Goal: Task Accomplishment & Management: Manage account settings

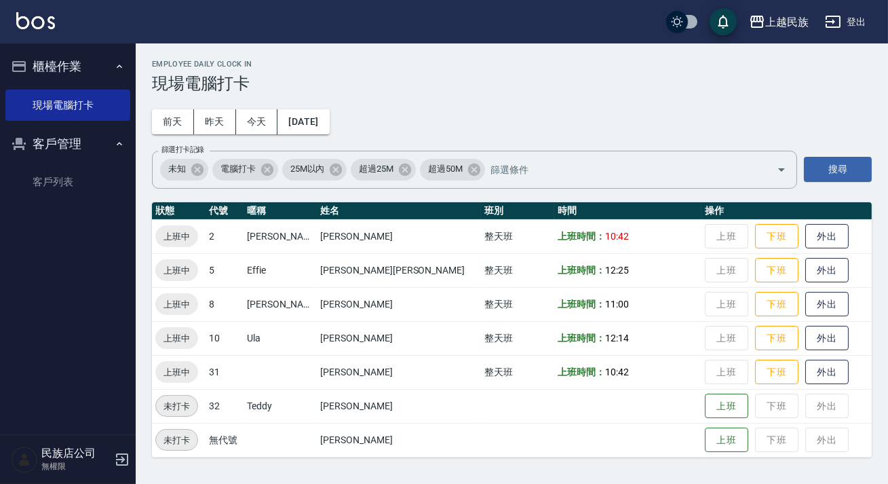
click at [55, 169] on link "客戶列表" at bounding box center [67, 181] width 125 height 31
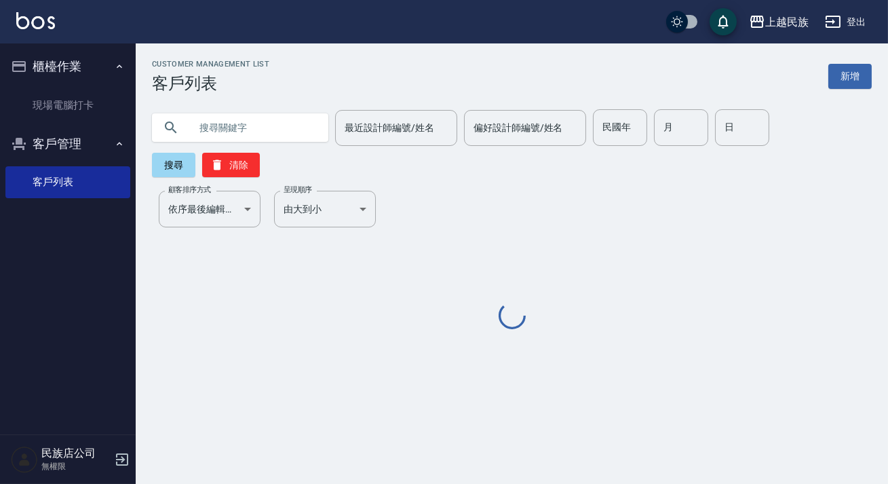
click at [259, 127] on input "text" at bounding box center [254, 127] width 128 height 37
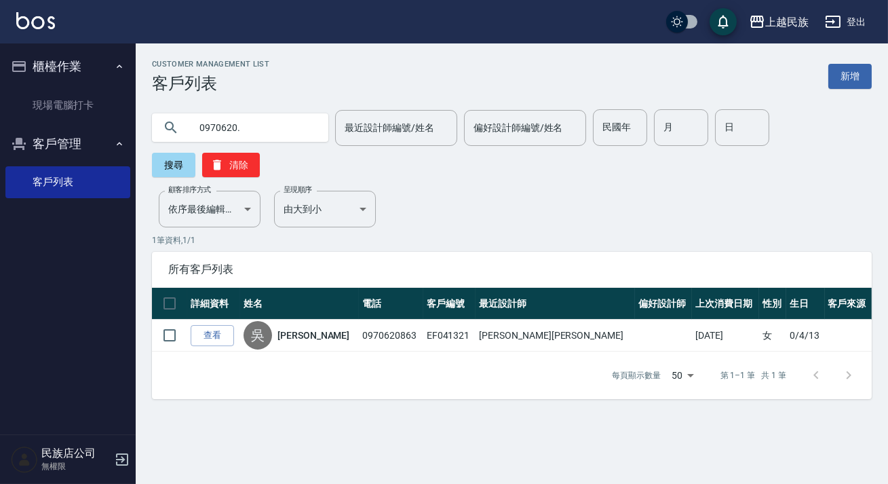
type input "0970620"
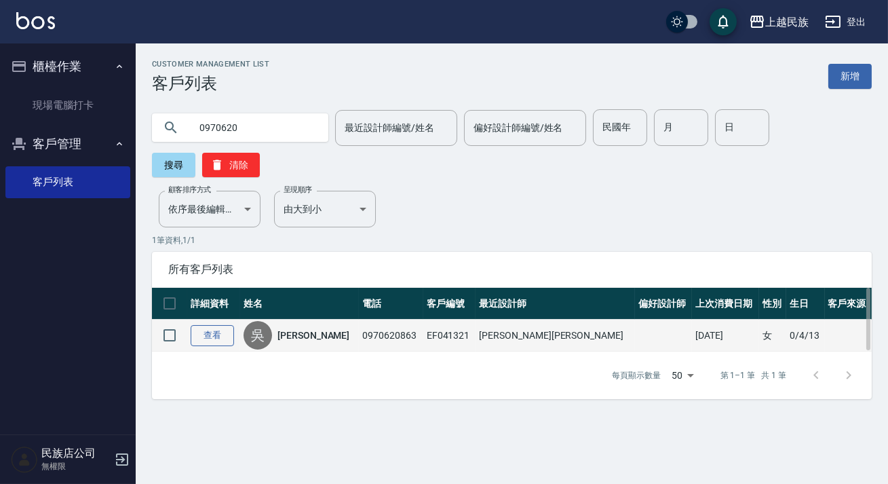
click at [210, 337] on link "查看" at bounding box center [212, 335] width 43 height 21
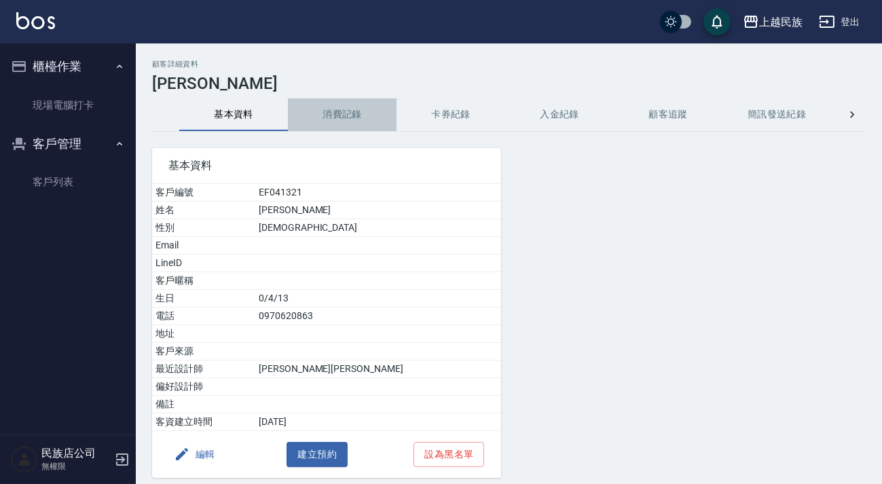
click at [345, 119] on button "消費記錄" at bounding box center [342, 114] width 109 height 33
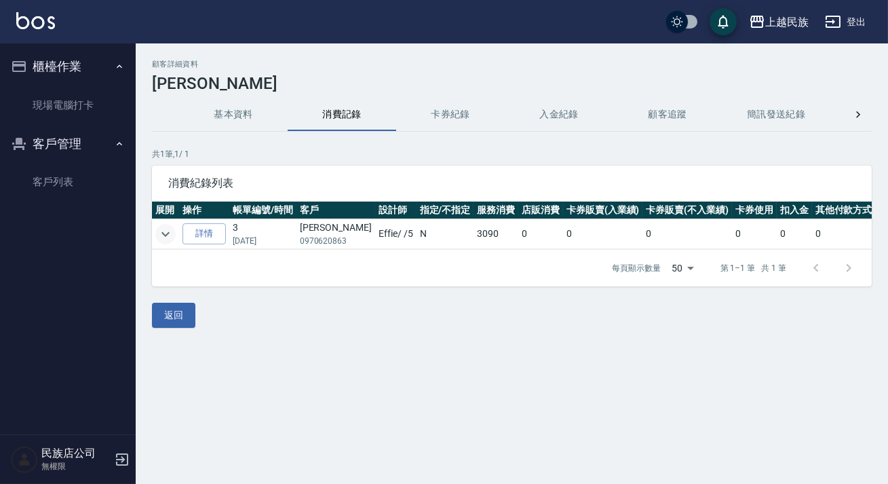
click at [169, 232] on icon "expand row" at bounding box center [166, 233] width 8 height 5
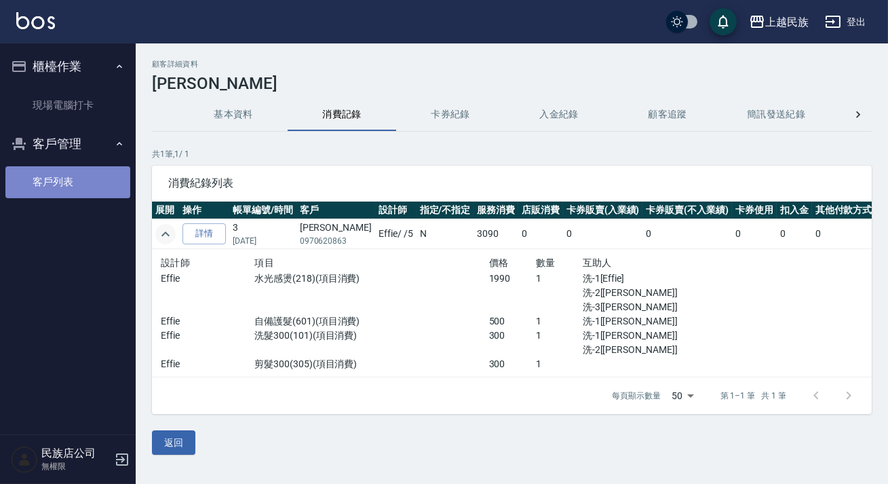
click at [77, 176] on link "客戶列表" at bounding box center [67, 181] width 125 height 31
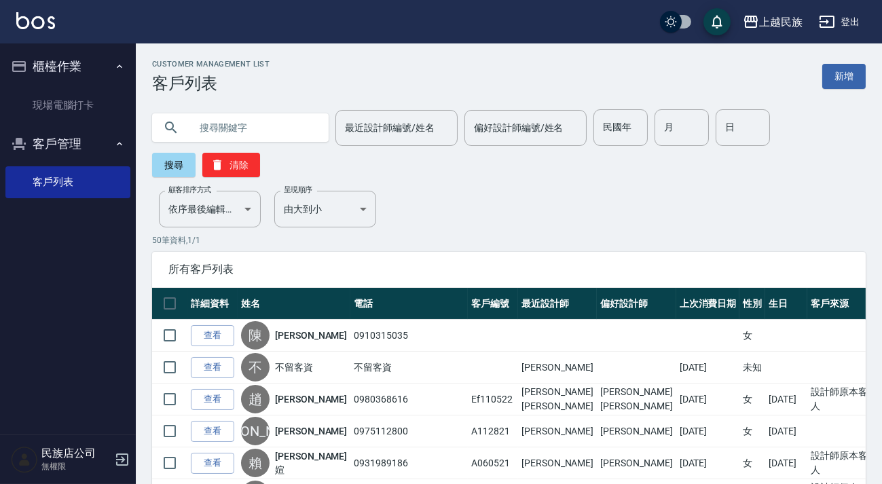
click at [855, 30] on button "登出" at bounding box center [839, 22] width 52 height 25
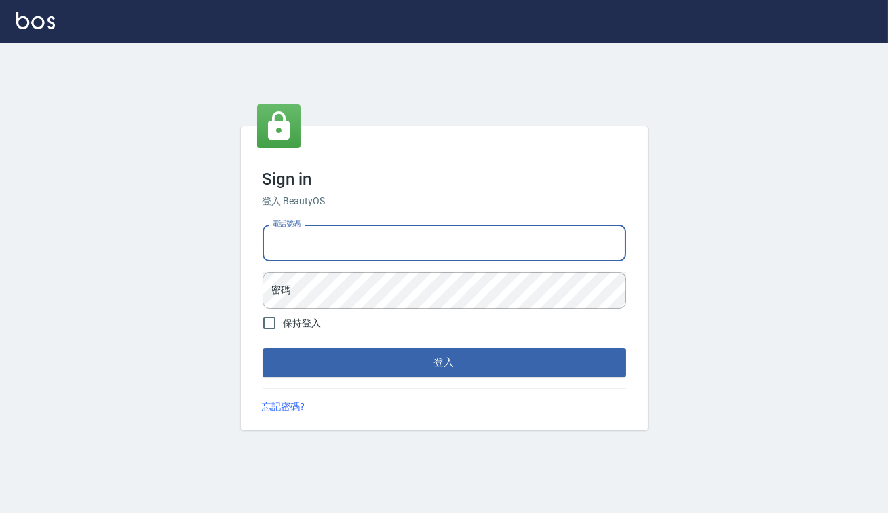
click at [316, 248] on input "電話號碼" at bounding box center [445, 243] width 364 height 37
type input "0938917261"
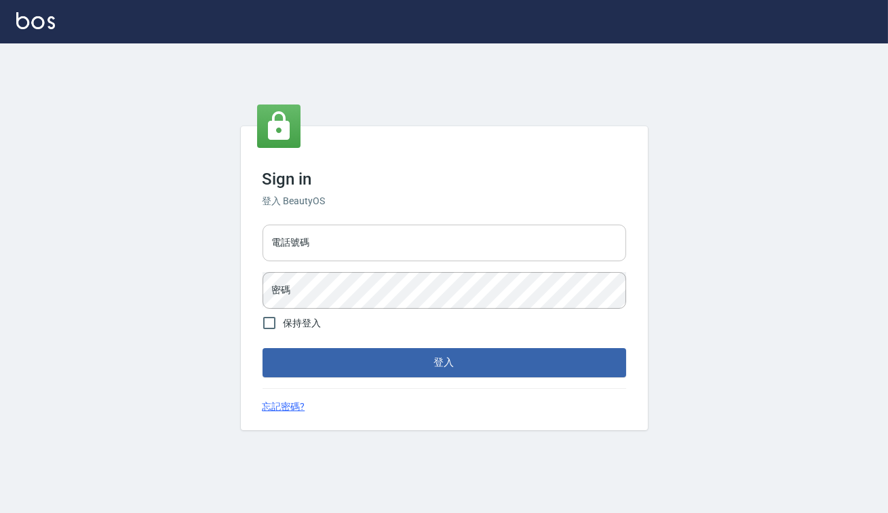
click at [312, 249] on input "電話號碼" at bounding box center [445, 243] width 364 height 37
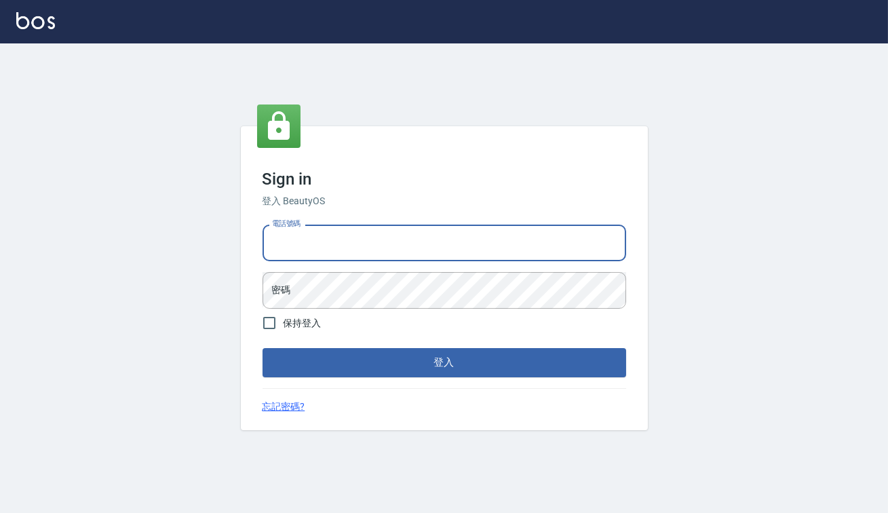
type input "0938917261"
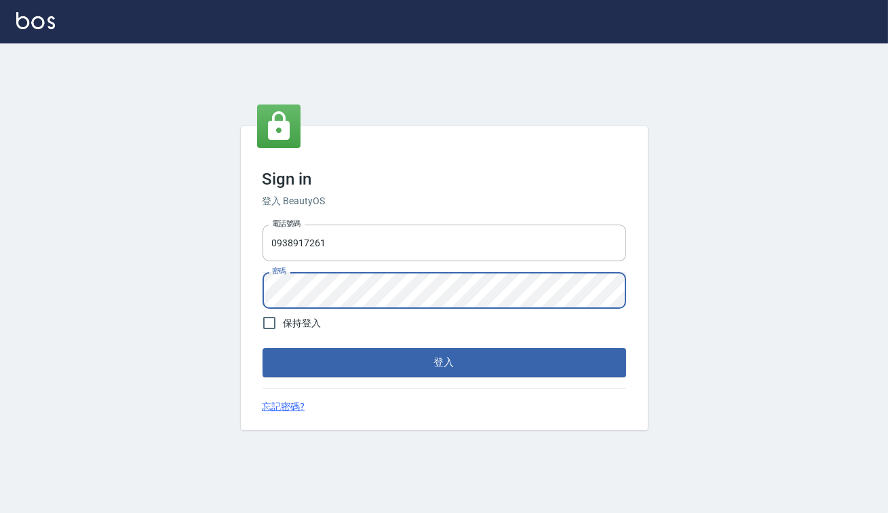
click at [263, 348] on button "登入" at bounding box center [445, 362] width 364 height 29
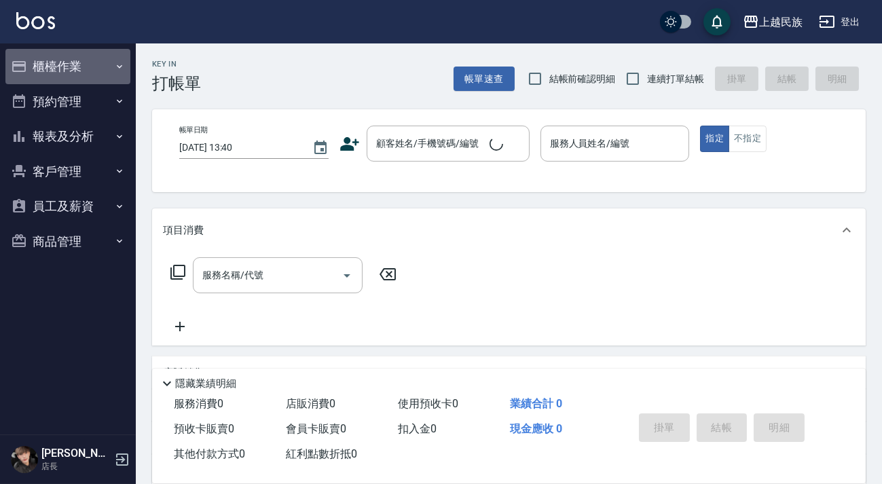
click at [63, 67] on button "櫃檯作業" at bounding box center [67, 66] width 125 height 35
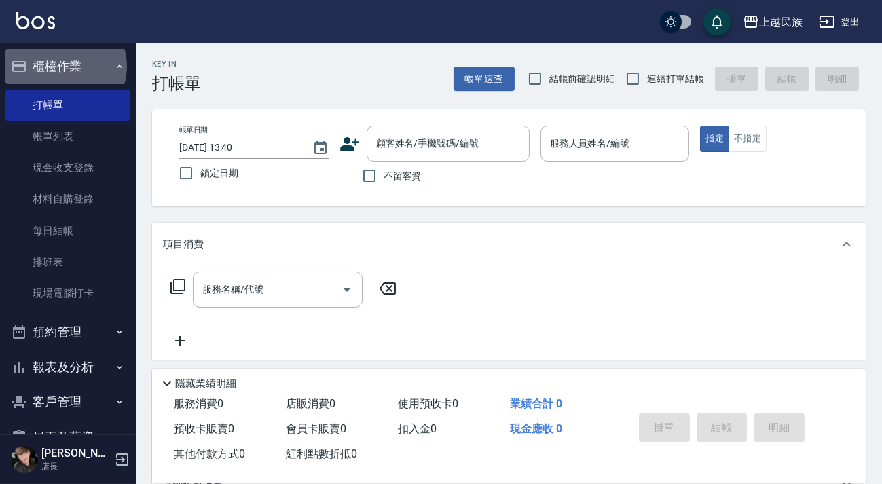
drag, startPoint x: 64, startPoint y: 6, endPoint x: 287, endPoint y: 107, distance: 244.5
click at [64, 67] on button "櫃檯作業" at bounding box center [67, 66] width 125 height 35
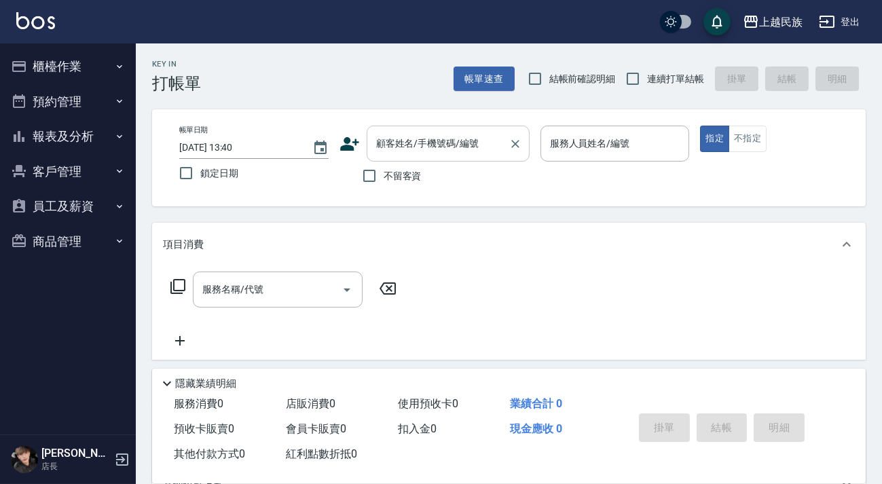
click at [430, 141] on div "顧客姓名/手機號碼/編號 顧客姓名/手機號碼/編號" at bounding box center [448, 144] width 163 height 36
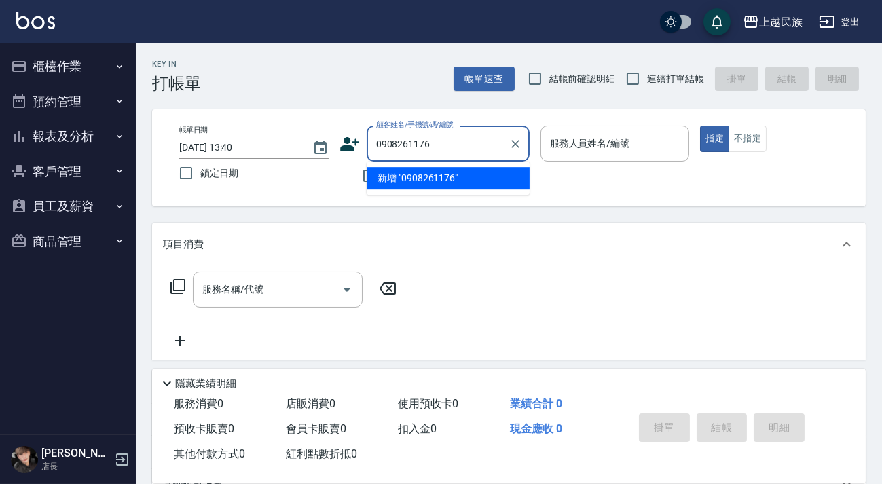
click at [450, 171] on li "新增 "0908261176"" at bounding box center [448, 178] width 163 height 22
type input "0908261176"
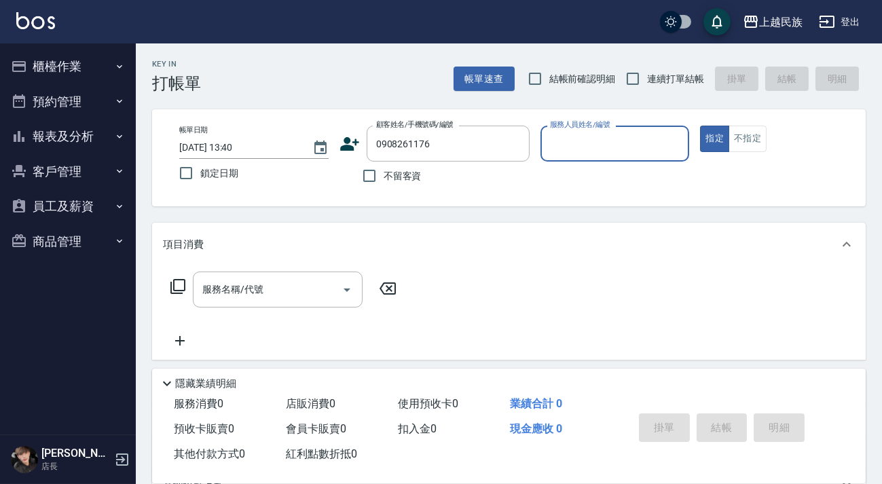
click at [354, 144] on icon at bounding box center [349, 144] width 20 height 20
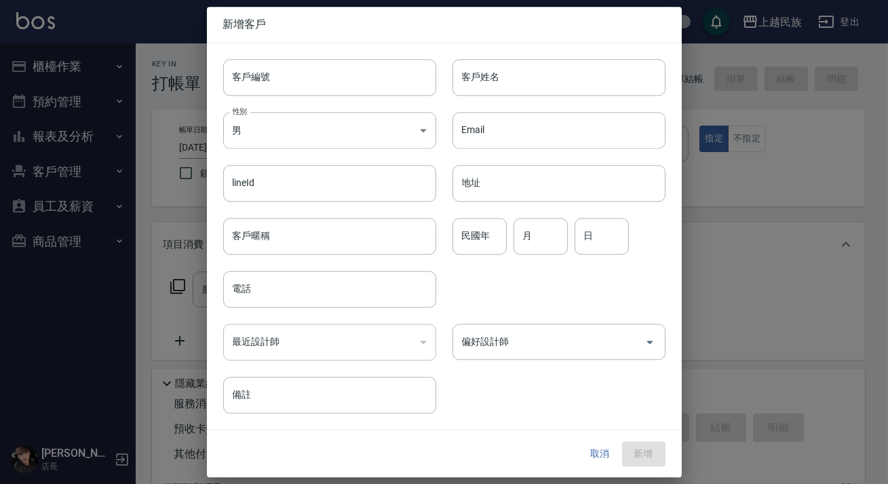
type input "0908261176"
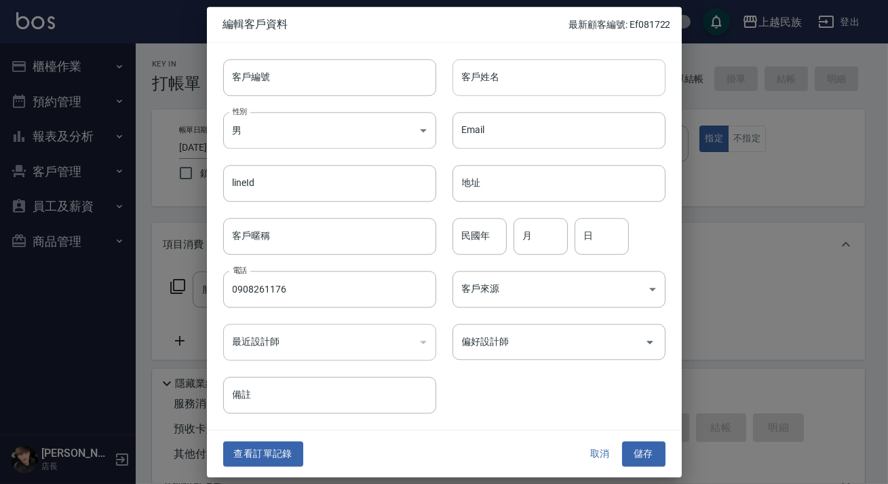
click at [574, 87] on input "客戶姓名" at bounding box center [559, 77] width 213 height 37
type input "[PERSON_NAME]"
click at [526, 280] on body "上越民族 登出 櫃檯作業 打帳單 帳單列表 現金收支登錄 材料自購登錄 每日結帳 排班表 現場電腦打卡 預約管理 預約管理 單日預約紀錄 單週預約紀錄 報表及…" at bounding box center [444, 330] width 888 height 661
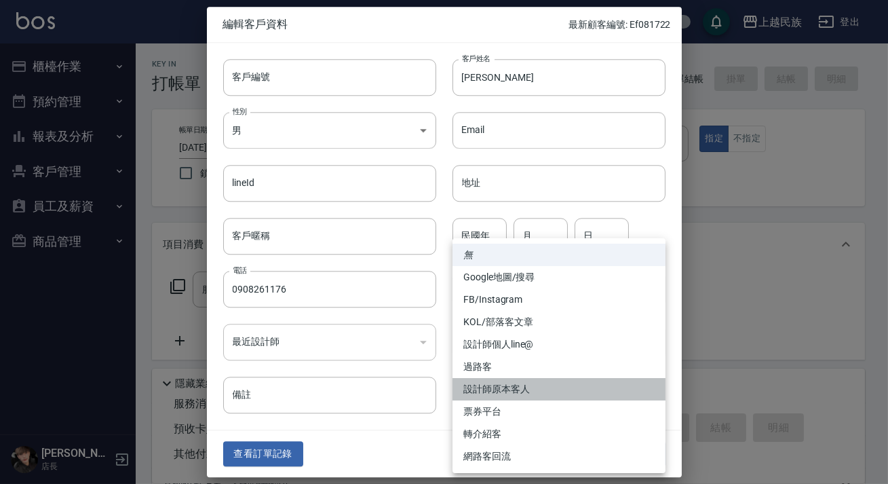
click at [516, 391] on li "設計師原本客人" at bounding box center [559, 389] width 213 height 22
type input "設計師原本客人"
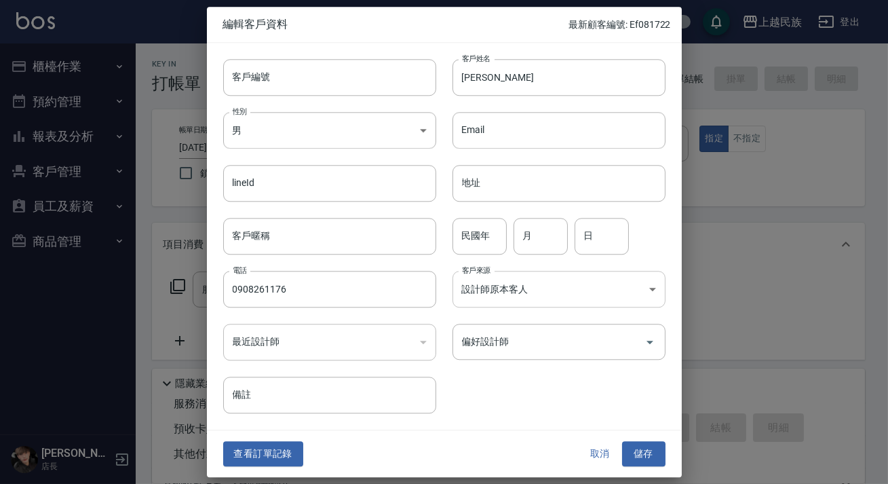
click at [531, 296] on body "上越民族 登出 櫃檯作業 打帳單 帳單列表 現金收支登錄 材料自購登錄 每日結帳 排班表 現場電腦打卡 預約管理 預約管理 單日預約紀錄 單週預約紀錄 報表及…" at bounding box center [444, 330] width 888 height 661
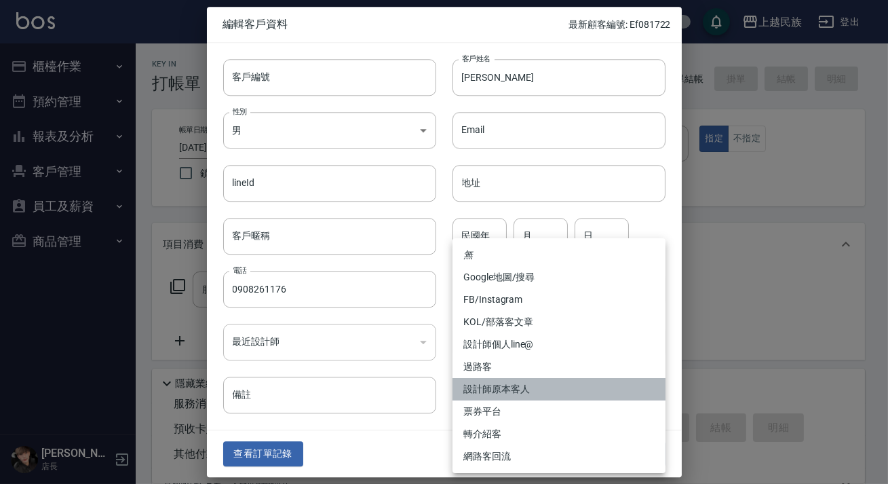
click at [535, 387] on li "設計師原本客人" at bounding box center [559, 389] width 213 height 22
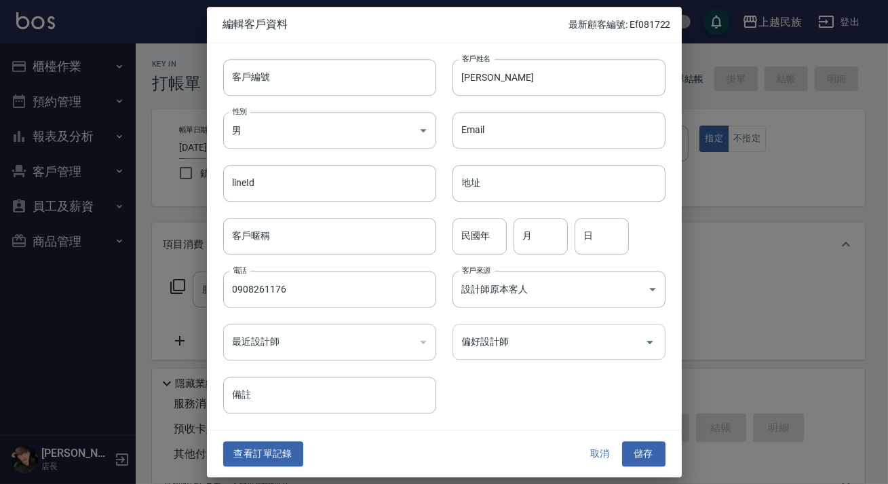
click at [546, 349] on input "偏好設計師" at bounding box center [549, 342] width 181 height 24
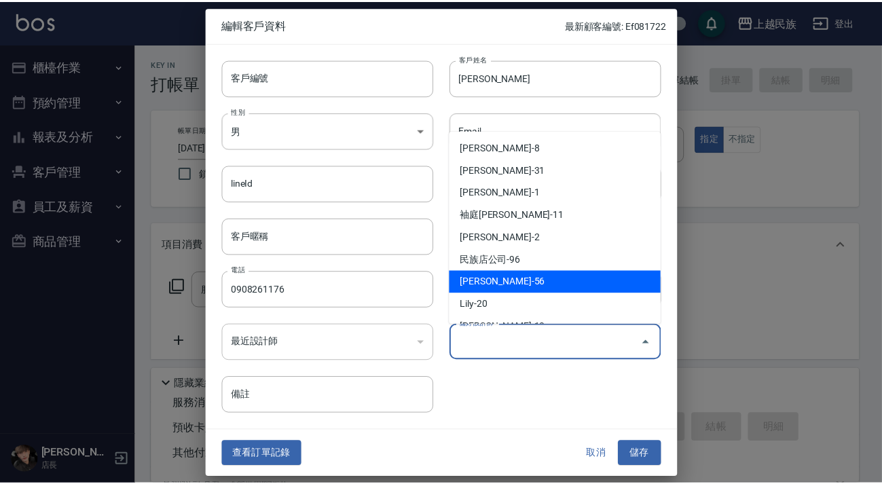
scroll to position [123, 0]
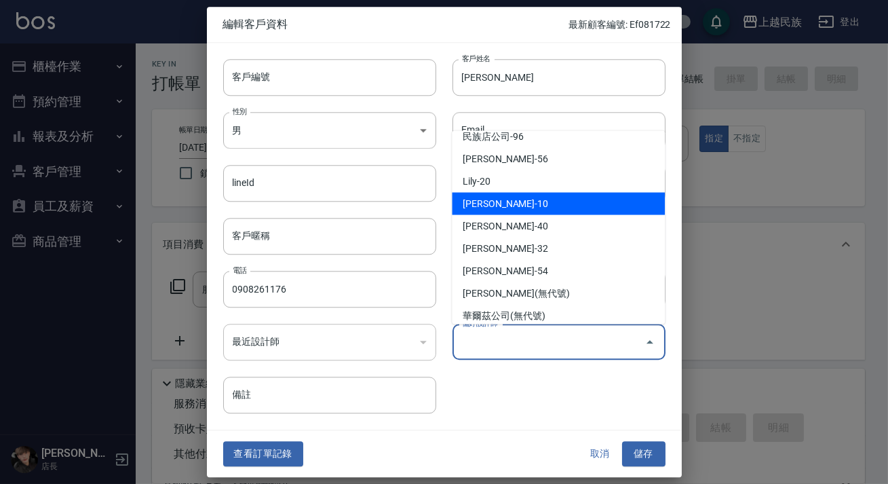
click at [538, 212] on li "[PERSON_NAME]-10" at bounding box center [558, 203] width 213 height 22
type input "[PERSON_NAME]"
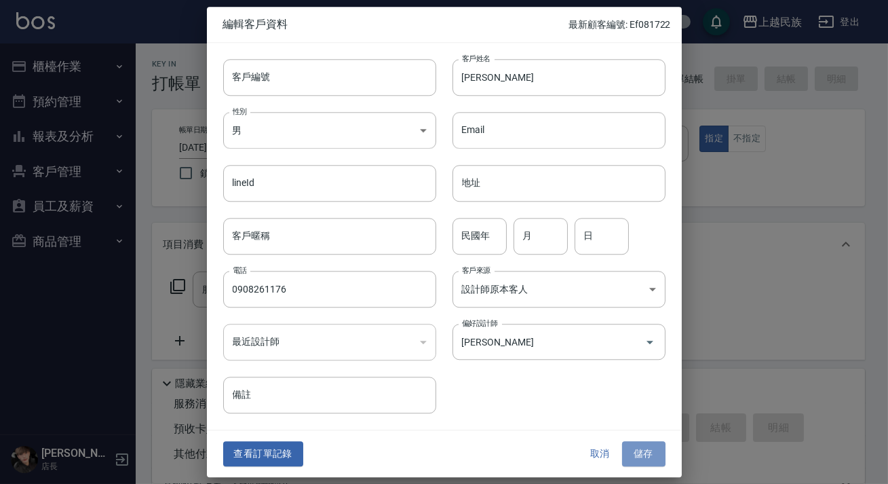
click at [652, 452] on button "儲存" at bounding box center [643, 454] width 43 height 25
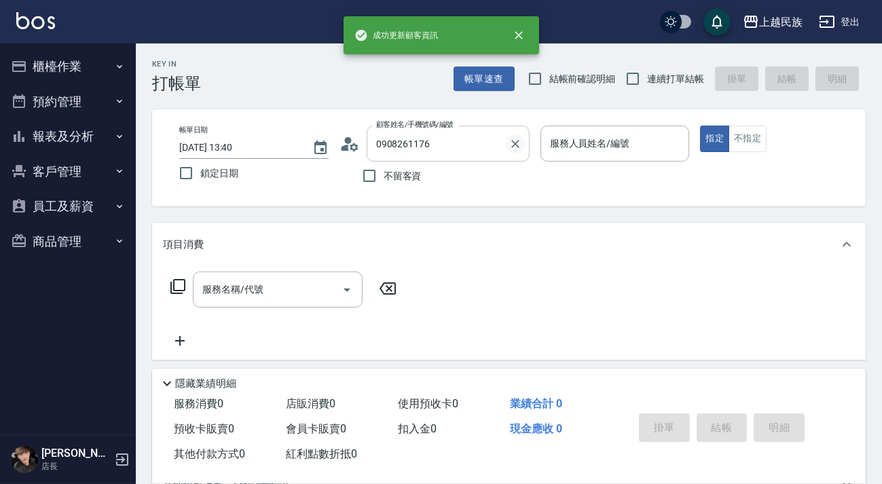
click at [519, 142] on icon "Clear" at bounding box center [515, 144] width 14 height 14
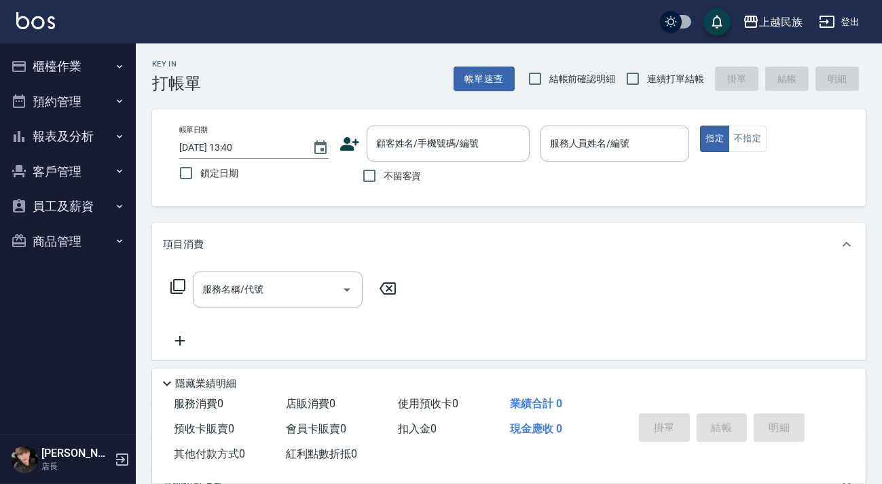
click at [115, 174] on icon "button" at bounding box center [119, 171] width 11 height 11
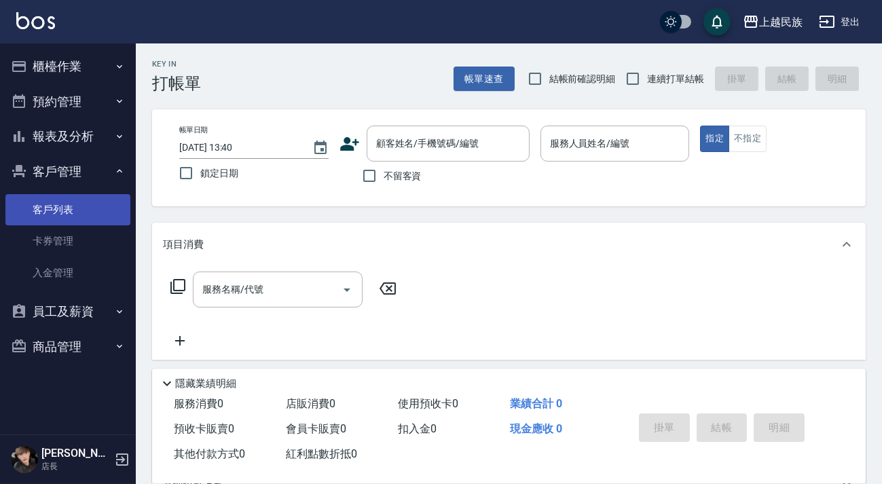
click at [90, 203] on link "客戶列表" at bounding box center [67, 209] width 125 height 31
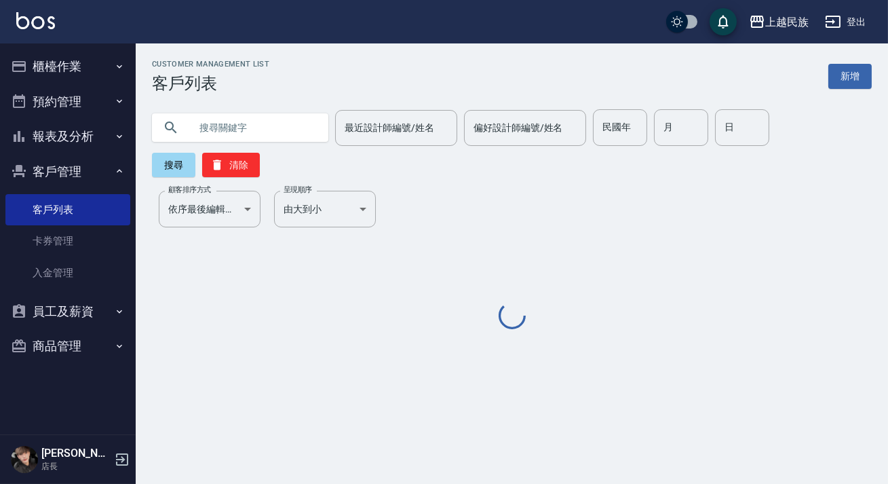
click at [262, 117] on input "text" at bounding box center [254, 127] width 128 height 37
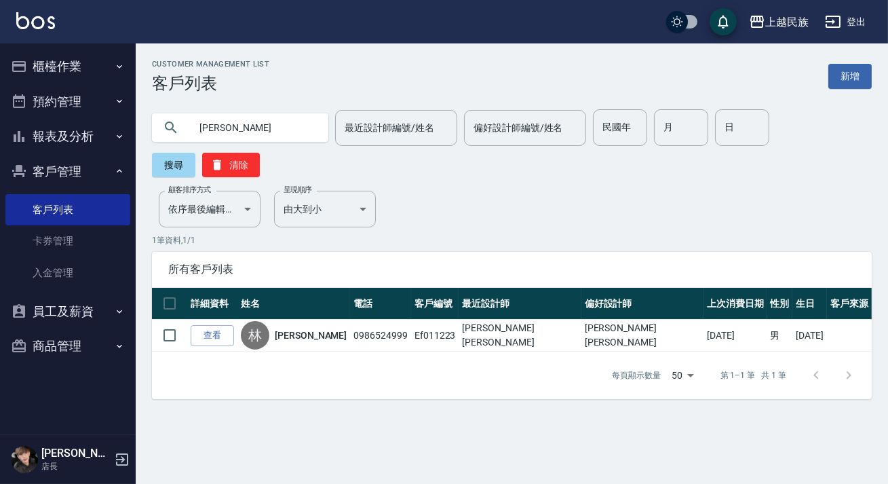
click at [273, 120] on input "[PERSON_NAME]" at bounding box center [254, 127] width 128 height 37
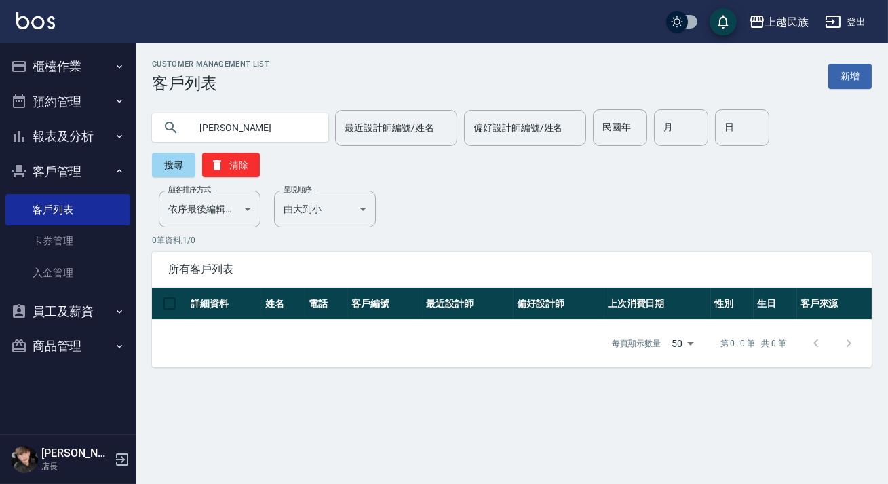
click at [252, 135] on input "[PERSON_NAME]" at bounding box center [254, 127] width 128 height 37
type input "[PERSON_NAME]"
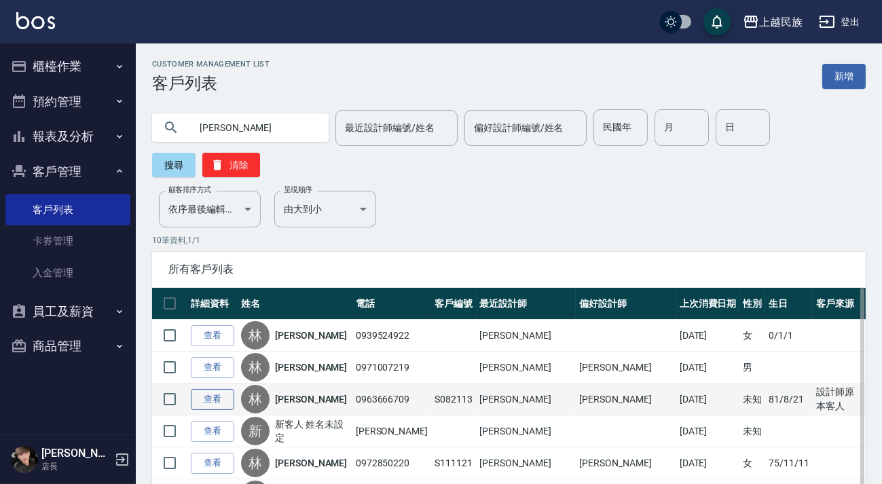
click at [221, 399] on link "查看" at bounding box center [212, 399] width 43 height 21
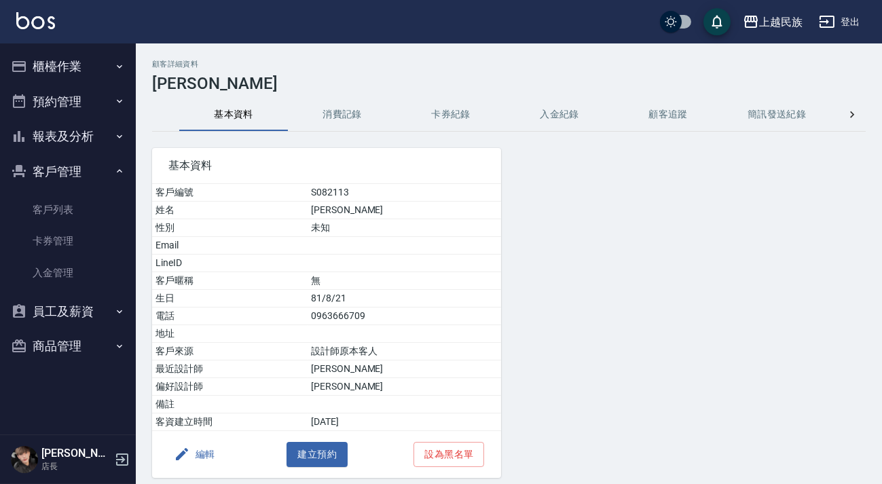
click at [56, 57] on button "櫃檯作業" at bounding box center [67, 66] width 125 height 35
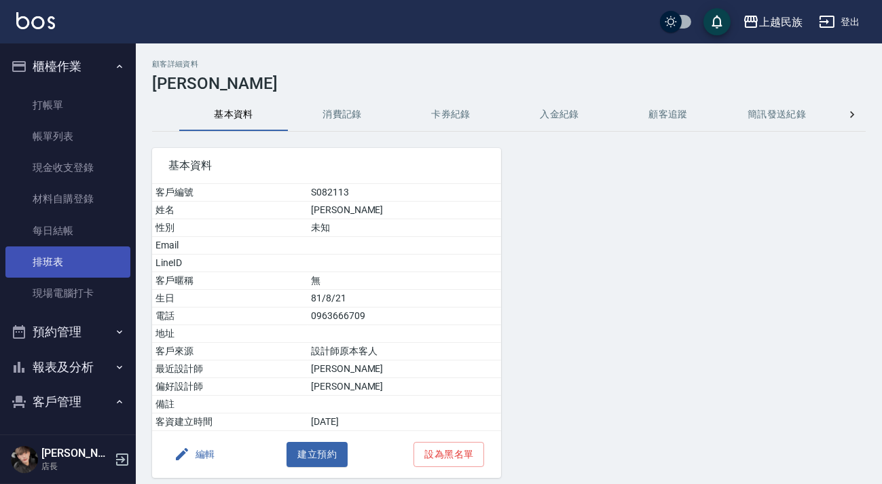
click at [81, 260] on link "排班表" at bounding box center [67, 261] width 125 height 31
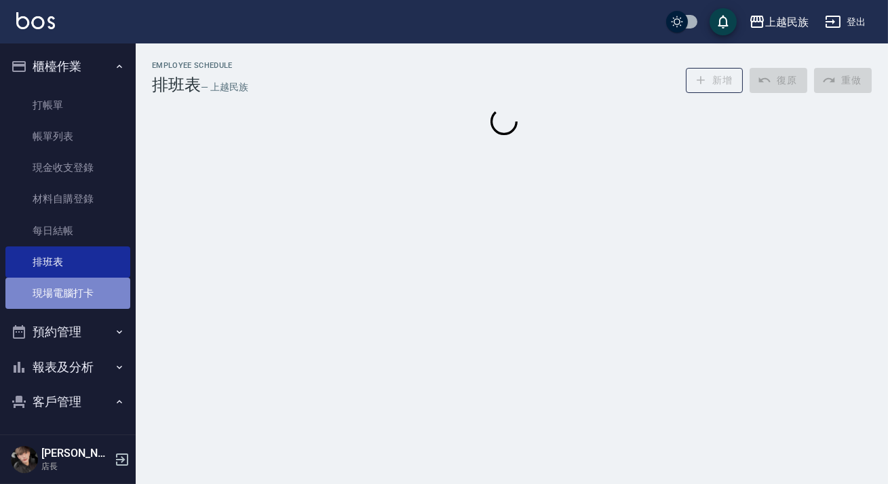
click at [83, 280] on link "現場電腦打卡" at bounding box center [67, 293] width 125 height 31
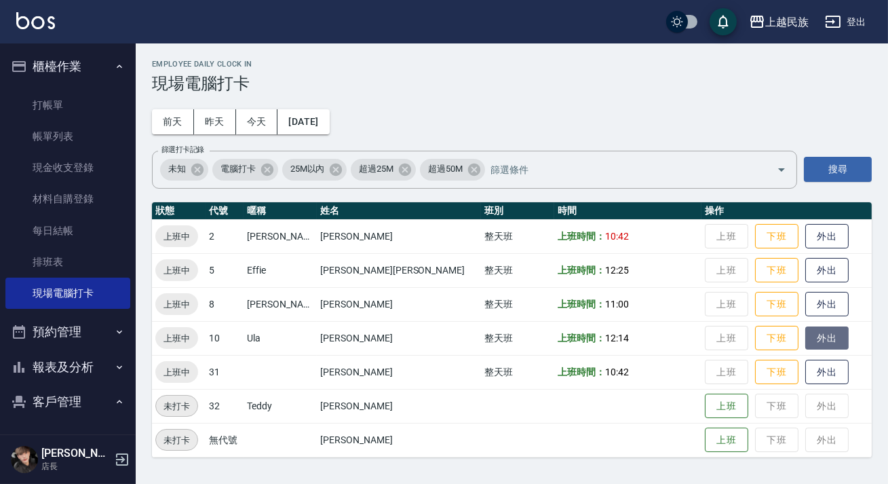
click at [806, 343] on button "外出" at bounding box center [827, 338] width 43 height 24
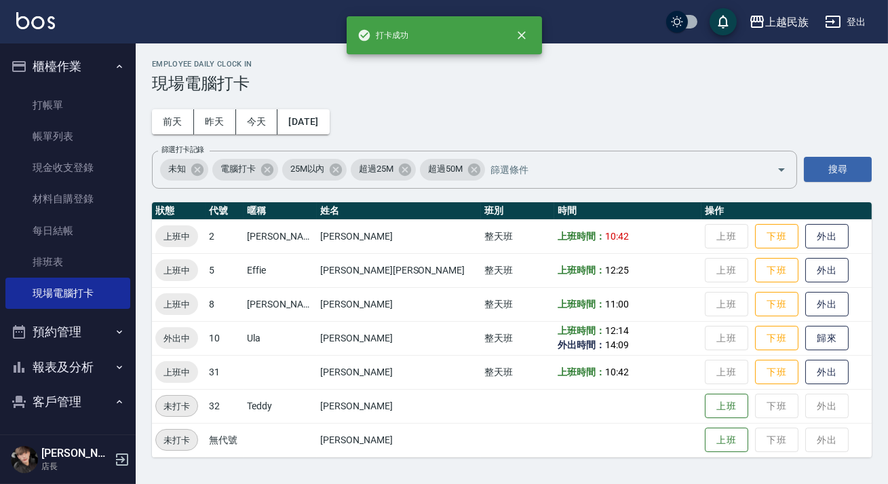
click at [592, 333] on td "上班時間： 12:14 外出時間： 14:09" at bounding box center [628, 338] width 147 height 34
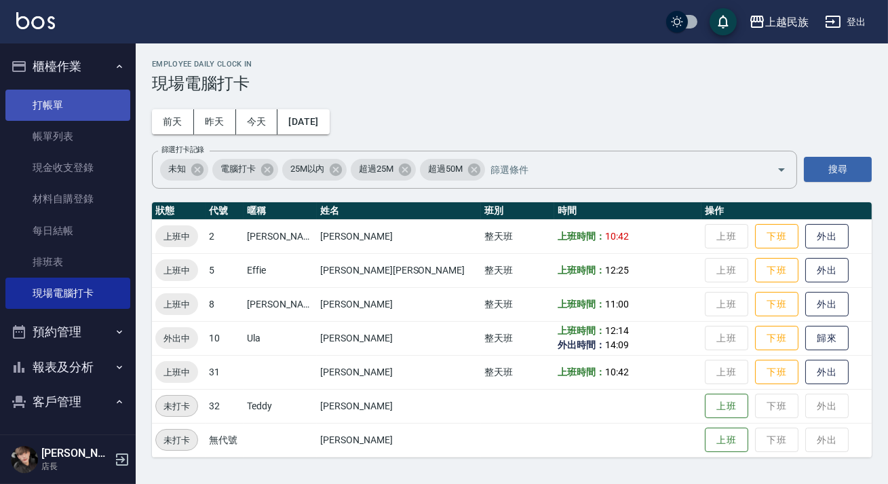
drag, startPoint x: 63, startPoint y: 71, endPoint x: 62, endPoint y: 90, distance: 19.7
click at [64, 71] on button "櫃檯作業" at bounding box center [67, 66] width 125 height 35
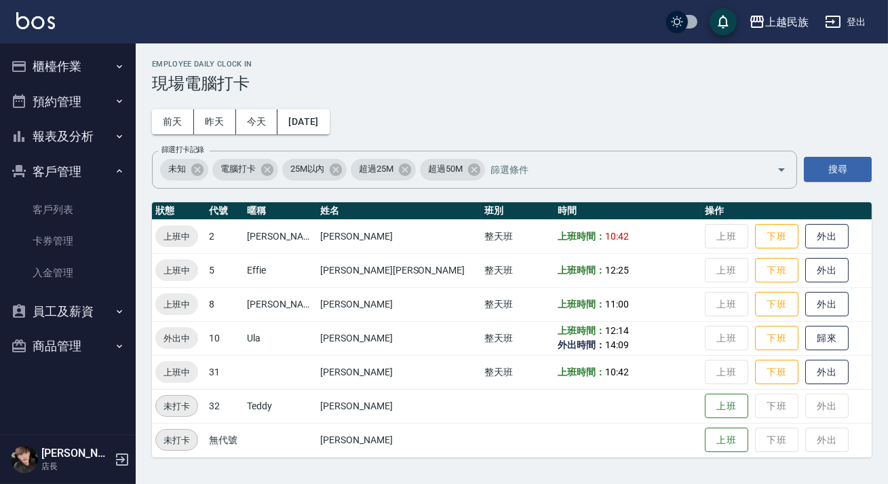
click at [62, 90] on link "打帳單" at bounding box center [67, 105] width 125 height 31
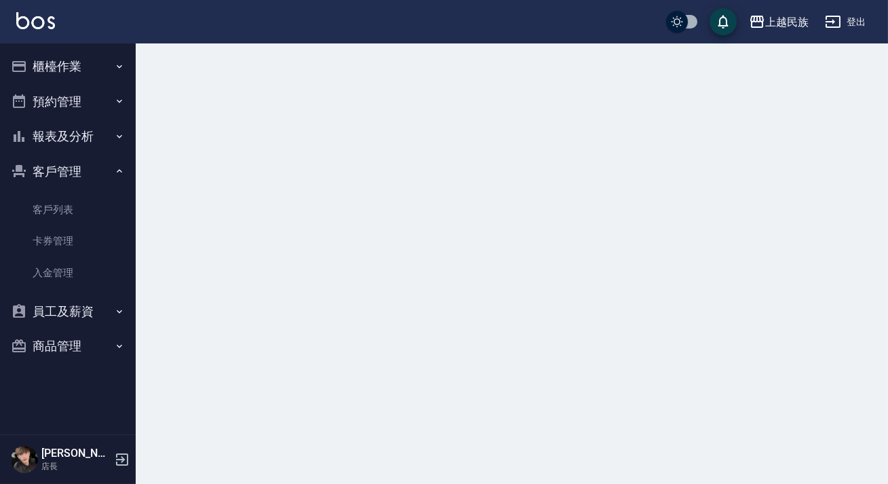
click at [81, 73] on button "櫃檯作業" at bounding box center [67, 66] width 125 height 35
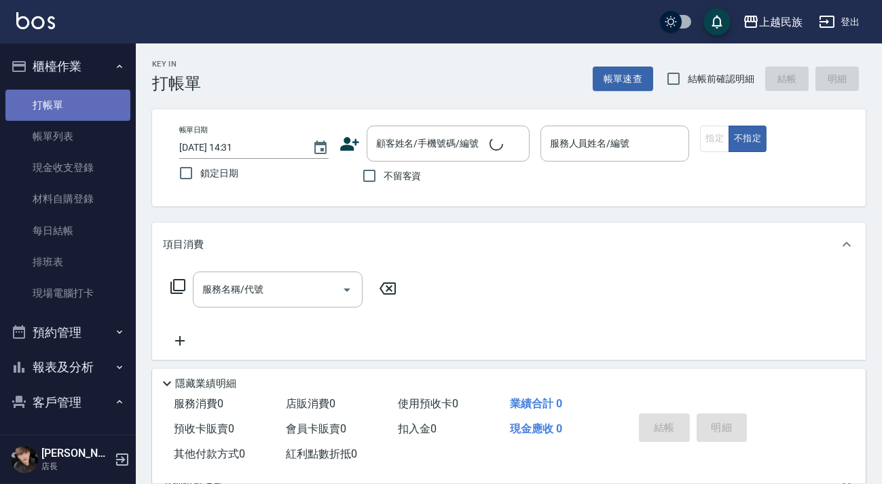
click at [70, 108] on link "打帳單" at bounding box center [67, 105] width 125 height 31
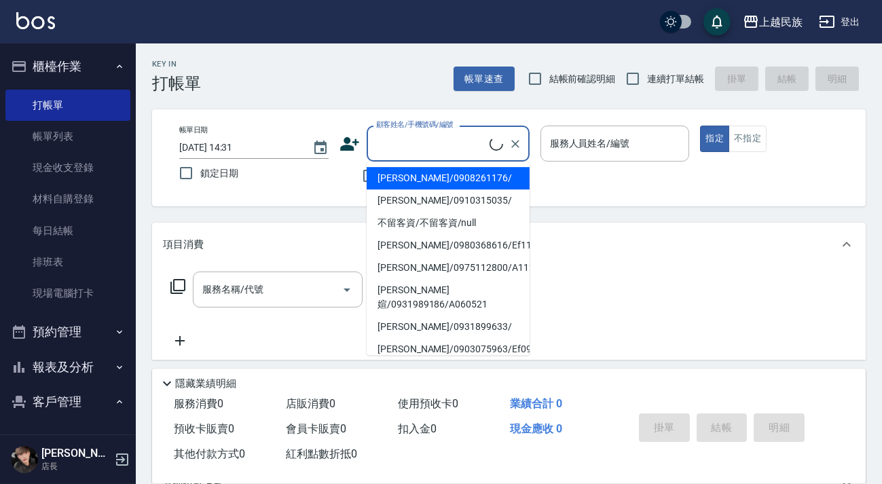
click at [430, 136] on div "顧客姓名/手機號碼/編號 顧客姓名/手機號碼/編號" at bounding box center [448, 144] width 163 height 36
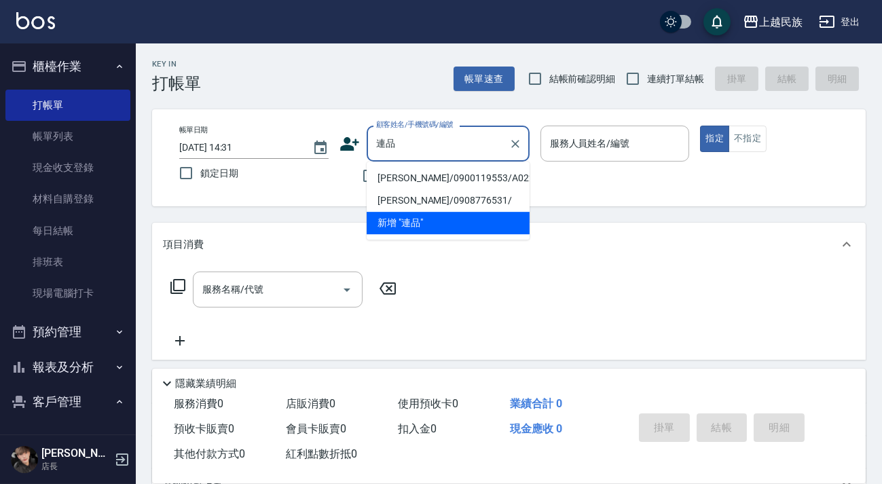
click at [440, 176] on li "[PERSON_NAME]/0900119553/A022121" at bounding box center [448, 178] width 163 height 22
type input "[PERSON_NAME]/0900119553/A022121"
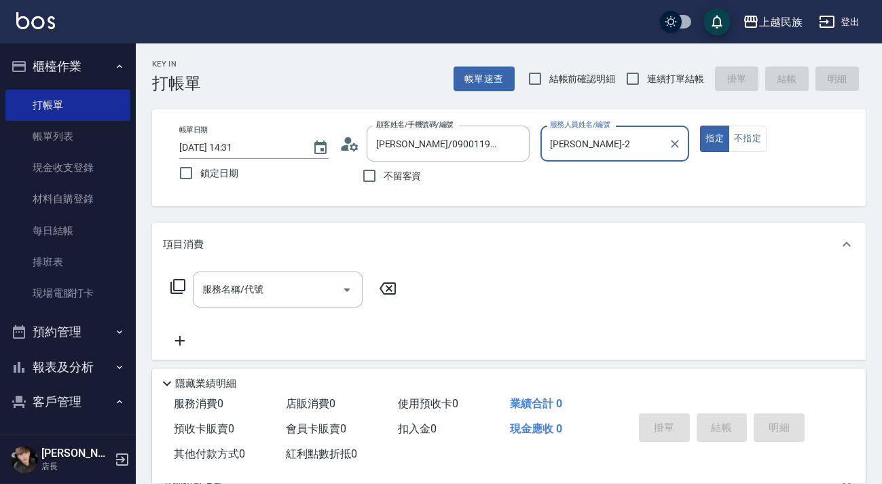
type input "[PERSON_NAME]-2"
click at [341, 152] on icon at bounding box center [349, 144] width 20 height 20
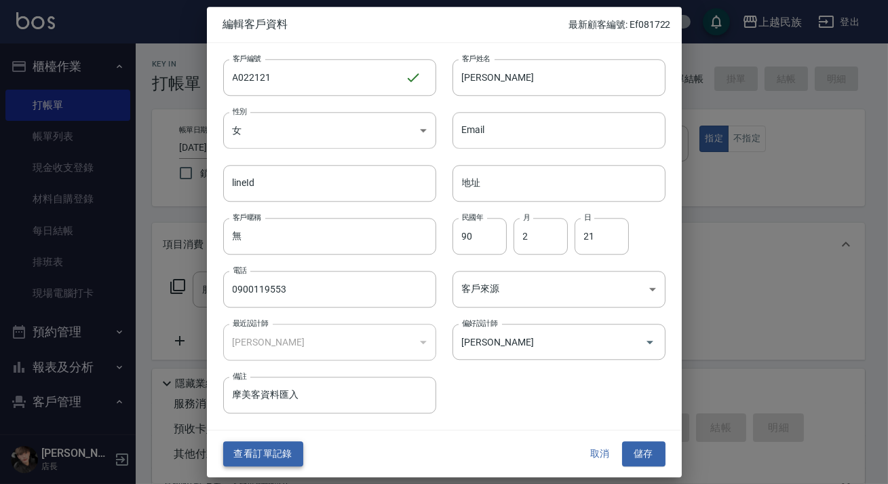
click at [282, 450] on button "查看訂單記錄" at bounding box center [263, 454] width 80 height 25
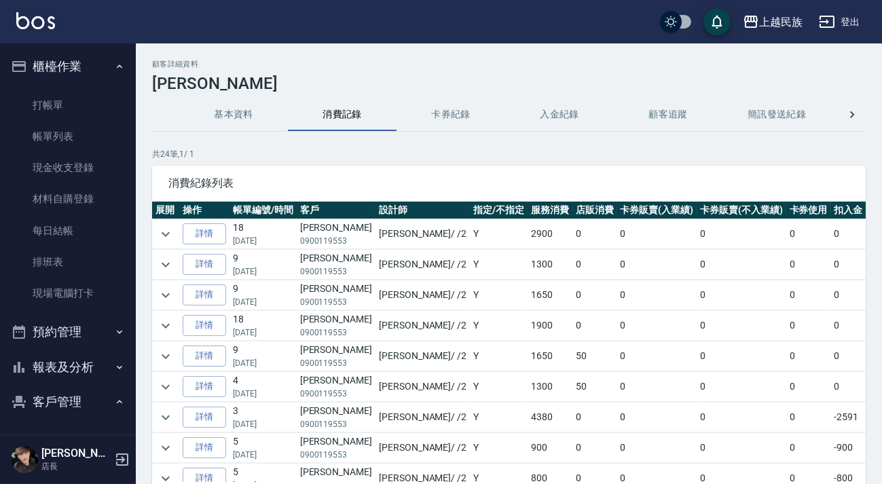
click at [559, 110] on button "入金紀錄" at bounding box center [559, 114] width 109 height 33
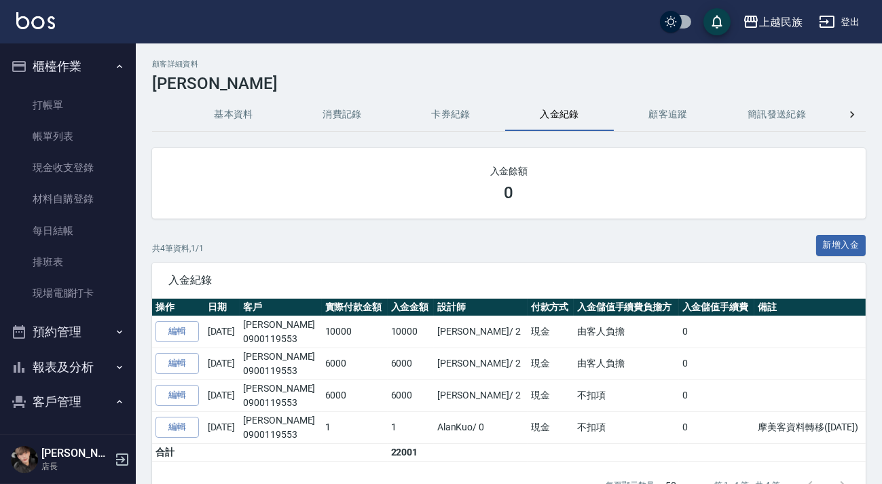
click at [339, 124] on button "消費記錄" at bounding box center [342, 114] width 109 height 33
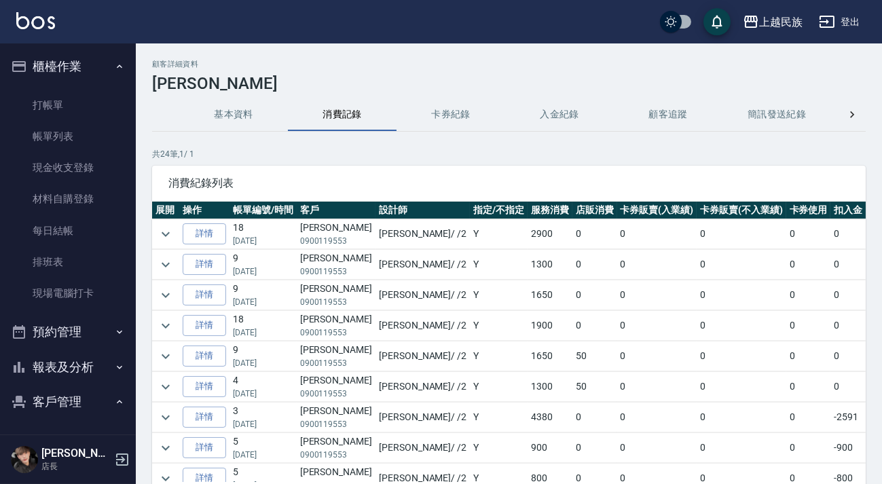
click at [237, 117] on button "基本資料" at bounding box center [233, 114] width 109 height 33
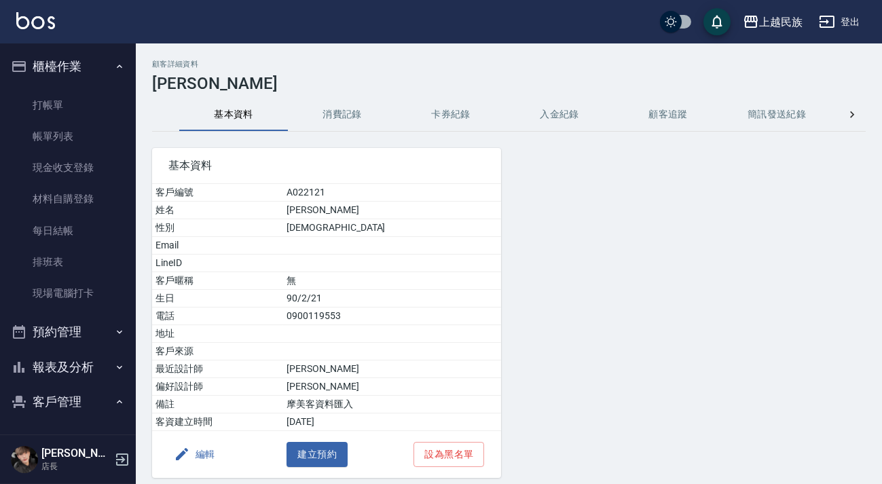
click at [40, 14] on img at bounding box center [35, 20] width 39 height 17
